Goal: Communication & Community: Answer question/provide support

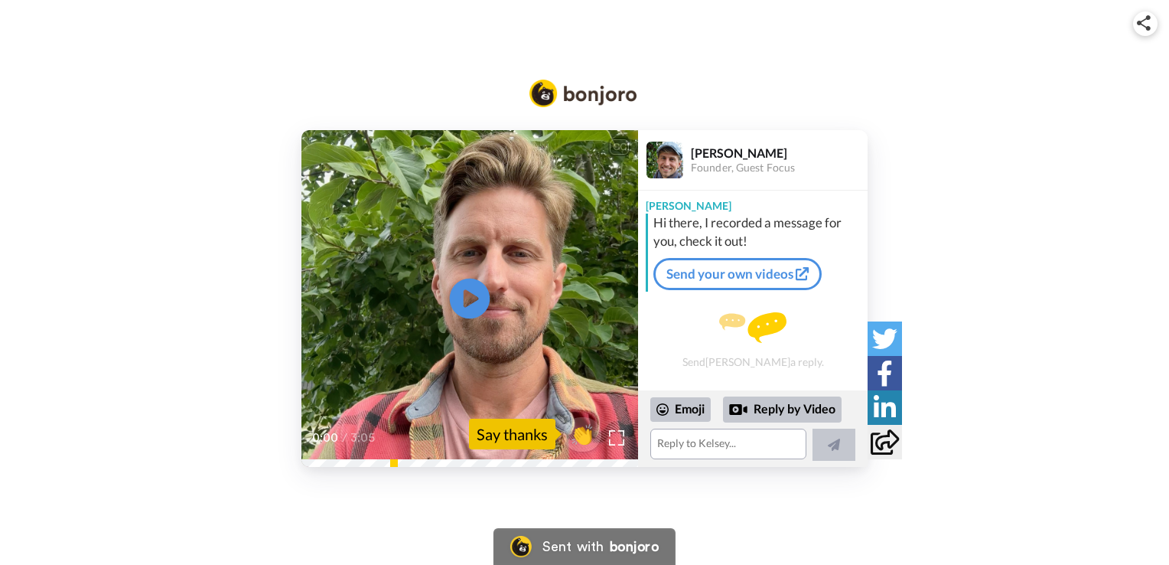
click at [478, 300] on icon at bounding box center [470, 299] width 41 height 41
click at [711, 445] on textarea at bounding box center [728, 444] width 156 height 31
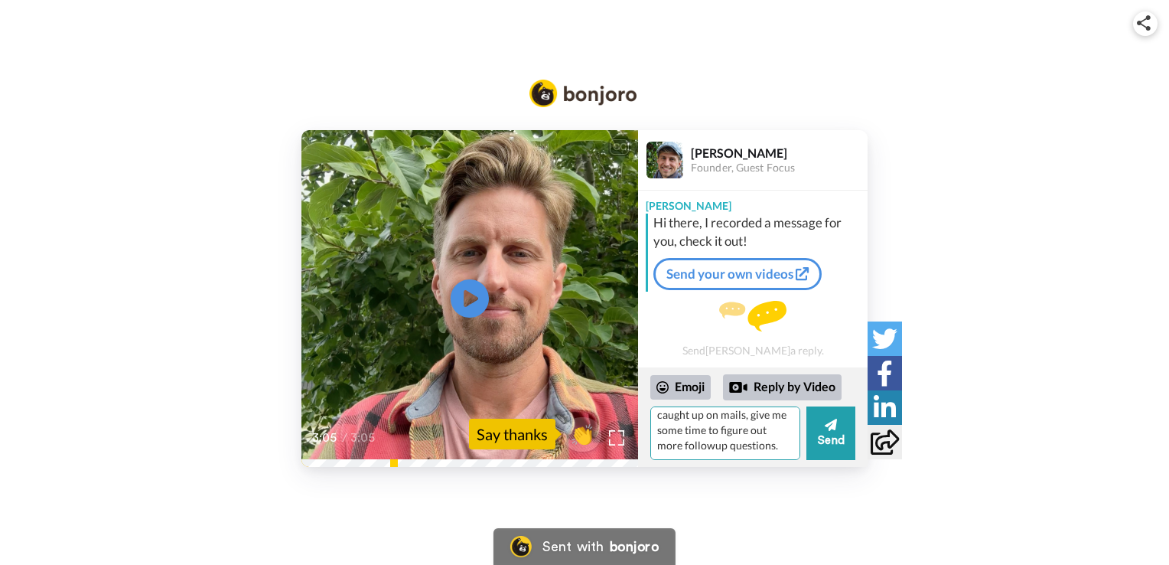
scroll to position [97, 0]
click at [667, 448] on textarea "Hi thank you! Cool to have a video reply, you mentioned this in the meeting we …" at bounding box center [725, 433] width 150 height 54
click at [0, 0] on lt-span "follo w-u p" at bounding box center [0, 0] width 0 height 0
click at [758, 442] on textarea "Hi thank you! Cool to have a video reply, you mentioned this in the meeting we …" at bounding box center [725, 433] width 150 height 54
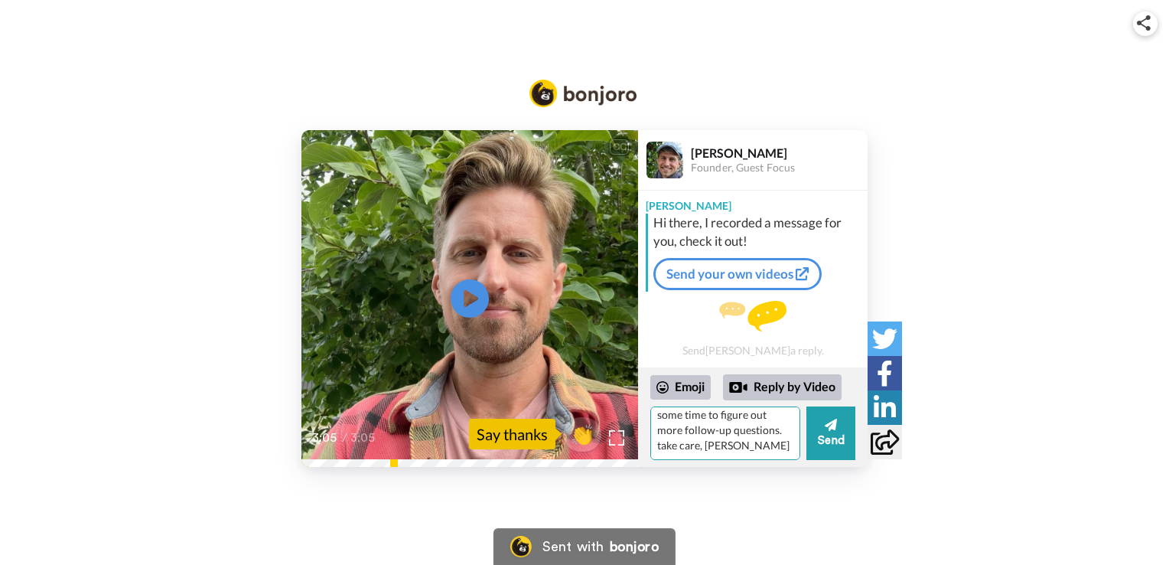
click at [692, 442] on textarea "Hi thank you! Cool to have a video reply, you mentioned this in the meeting we …" at bounding box center [725, 433] width 150 height 54
click at [0, 0] on lt-span "[PERSON_NAME]" at bounding box center [0, 0] width 0 height 0
type textarea "Hi thank you! Cool to have a video reply, you mentioned this in the meeting we …"
click at [827, 436] on button "Send" at bounding box center [831, 433] width 49 height 54
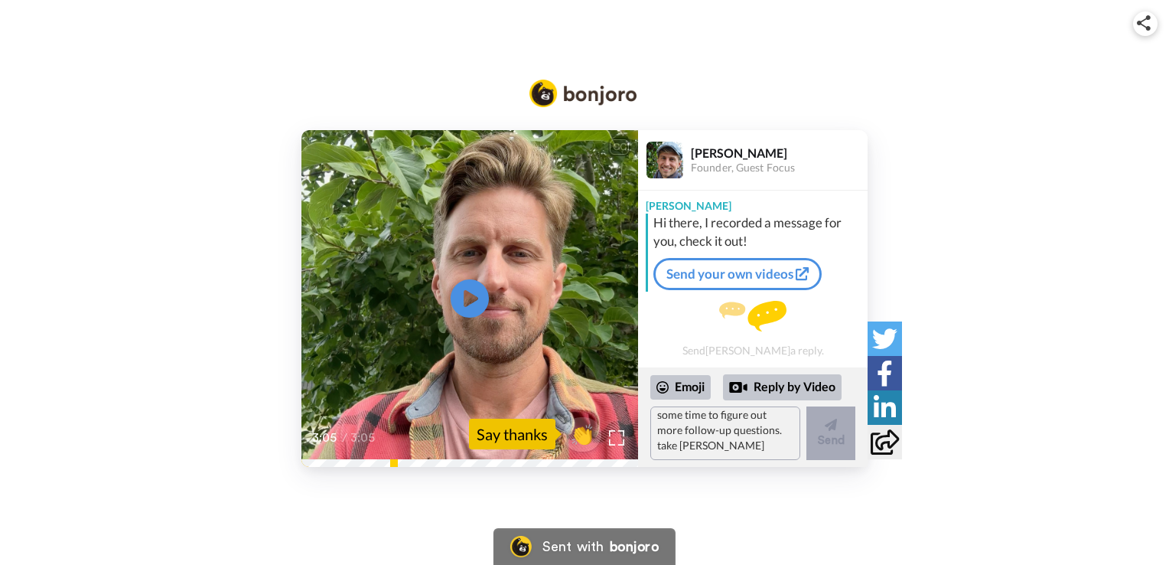
scroll to position [0, 0]
